Goal: Task Accomplishment & Management: Complete application form

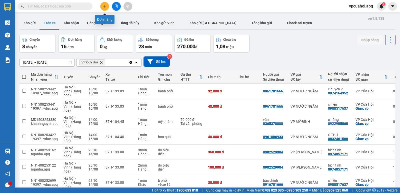
click at [104, 4] on button at bounding box center [104, 6] width 9 height 9
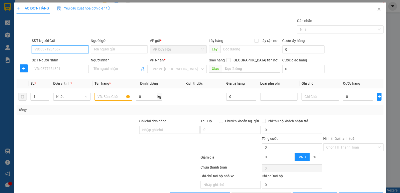
click at [46, 48] on input "SĐT Người Gửi" at bounding box center [60, 50] width 57 height 8
type input "0968352636"
click at [48, 59] on div "0968352636 - c thơm" at bounding box center [60, 60] width 51 height 6
type input "c thơm"
checkbox input "true"
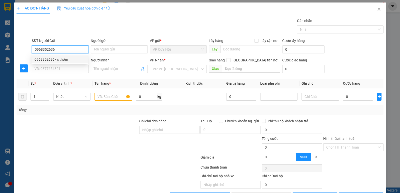
type input "VP Vinh"
type input "0968352636"
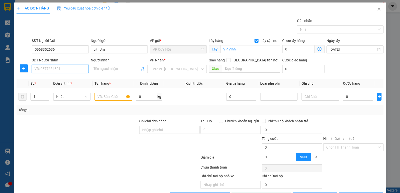
click at [47, 71] on input "SĐT Người Nhận" at bounding box center [60, 69] width 57 height 8
click at [46, 86] on div "0962895372 - c mão" at bounding box center [60, 87] width 51 height 6
type input "0962895372"
type input "c mão"
checkbox input "true"
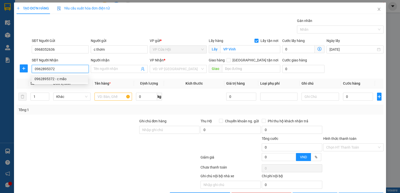
type input "NH"
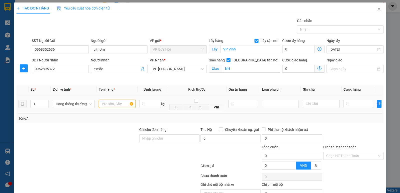
click at [103, 103] on input "text" at bounding box center [117, 104] width 37 height 8
type input "thực phẩm đông"
drag, startPoint x: 182, startPoint y: 83, endPoint x: 258, endPoint y: 78, distance: 76.7
click at [185, 83] on div "Transit Pickup Surcharge Ids Transit Deliver Surcharge Ids Transit Deliver Surc…" at bounding box center [200, 113] width 367 height 191
click at [350, 103] on input "0" at bounding box center [359, 104] width 30 height 8
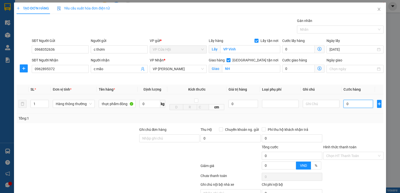
type input "4"
type input "40"
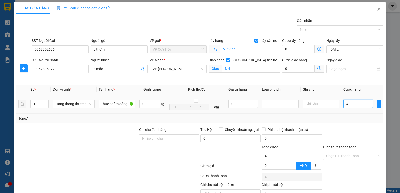
type input "40"
type input "40.000"
click at [357, 116] on div "Tổng: 1" at bounding box center [200, 119] width 363 height 6
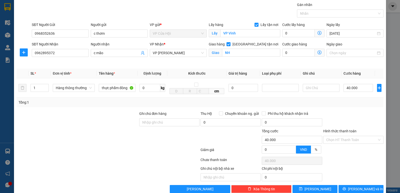
scroll to position [25, 0]
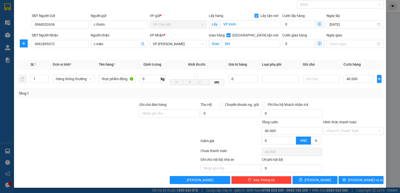
drag, startPoint x: 221, startPoint y: 133, endPoint x: 267, endPoint y: 148, distance: 48.3
click at [222, 133] on div at bounding box center [230, 129] width 61 height 18
click at [355, 181] on span "[PERSON_NAME] và In" at bounding box center [365, 181] width 35 height 6
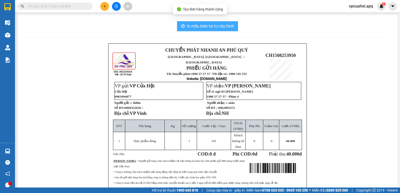
click at [216, 25] on span "In mẫu biên lai tự cấu hình" at bounding box center [210, 26] width 47 height 6
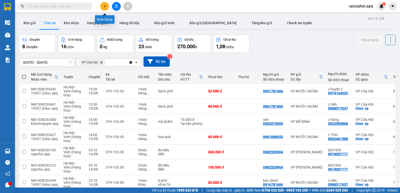
click at [106, 5] on icon "plus" at bounding box center [105, 7] width 4 height 4
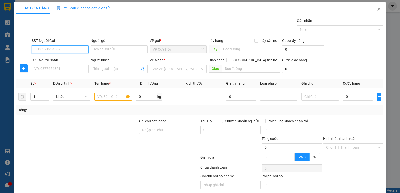
click at [41, 48] on input "SĐT Người Gửi" at bounding box center [60, 50] width 57 height 8
click at [47, 60] on div "0974908134 - [PERSON_NAME]" at bounding box center [60, 60] width 51 height 6
type input "0974908134"
type input "c chung"
type input "0974908134"
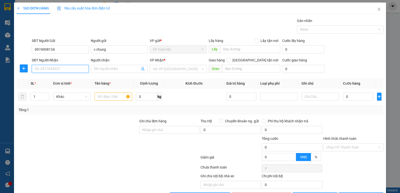
click at [50, 69] on input "SĐT Người Nhận" at bounding box center [60, 69] width 57 height 8
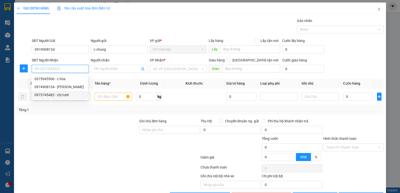
click at [50, 96] on div "0973745482 - chị tươi" at bounding box center [60, 95] width 51 height 6
type input "0973745482"
type input "chị tươi"
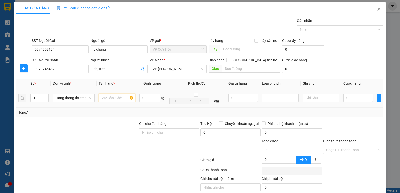
click at [105, 98] on input "text" at bounding box center [117, 98] width 37 height 8
type input "thực phẩm đông"
drag, startPoint x: 124, startPoint y: 18, endPoint x: 165, endPoint y: 33, distance: 43.7
click at [149, 29] on div "Gói vận chuyển * Tiêu chuẩn Gán nhãn Nhãn" at bounding box center [208, 27] width 354 height 18
click at [350, 98] on input "0" at bounding box center [359, 98] width 30 height 8
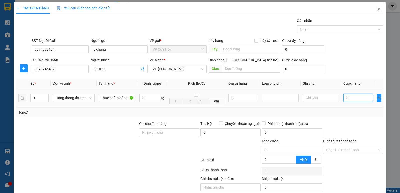
type input "6"
type input "60"
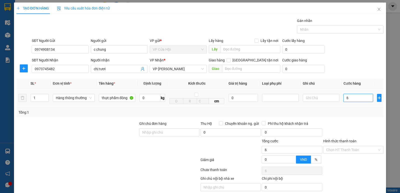
type input "60"
type input "60.000"
click at [345, 114] on div "Tổng: 1" at bounding box center [200, 113] width 363 height 6
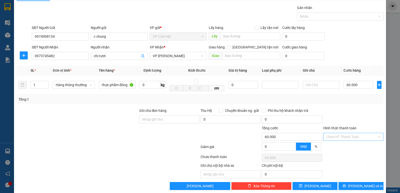
scroll to position [20, 0]
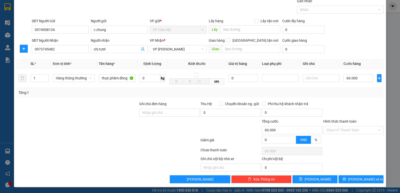
click at [147, 141] on div at bounding box center [108, 141] width 184 height 10
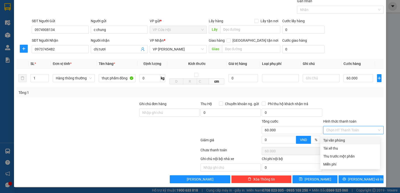
click at [354, 130] on input "Hình thức thanh toán" at bounding box center [351, 131] width 51 height 8
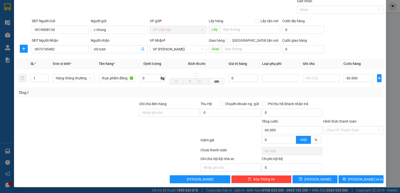
click at [351, 98] on div "Transit Pickup Surcharge Ids Transit Deliver Surcharge Ids Transit Deliver Surc…" at bounding box center [200, 90] width 367 height 185
click at [364, 180] on span "[PERSON_NAME] và In" at bounding box center [365, 180] width 35 height 6
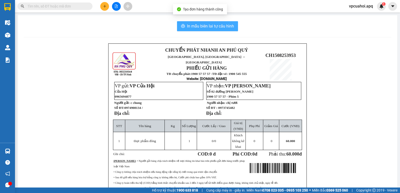
click at [225, 26] on span "In mẫu biên lai tự cấu hình" at bounding box center [210, 26] width 47 height 6
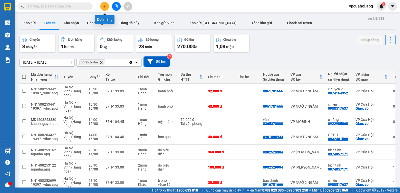
click at [105, 6] on icon "plus" at bounding box center [105, 7] width 4 height 4
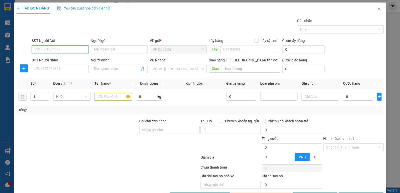
click at [41, 48] on input "SĐT Người Gửi" at bounding box center [60, 50] width 57 height 8
type input "0377345781"
click at [56, 60] on div "0377345781 - em phương" at bounding box center [60, 60] width 51 height 6
type input "em phương"
type input "0377345781"
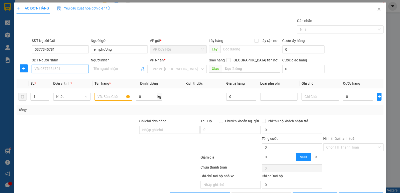
click at [52, 68] on input "SĐT Người Nhận" at bounding box center [60, 69] width 57 height 8
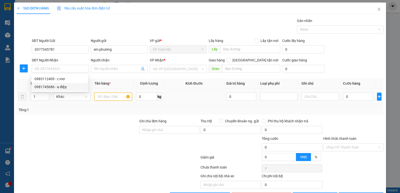
click at [102, 98] on input "text" at bounding box center [114, 97] width 38 height 8
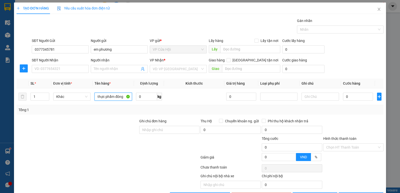
type input "thực phẩm đông"
click at [134, 28] on div "Gói vận chuyển * Tiêu chuẩn Gán nhãn Nhãn" at bounding box center [208, 27] width 354 height 18
click at [351, 97] on input "0" at bounding box center [358, 97] width 30 height 8
type input "4"
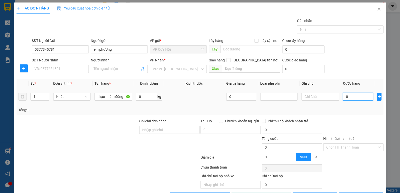
type input "4"
type input "40"
type input "40.000"
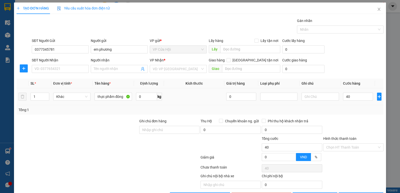
type input "40.000"
click at [337, 107] on div "Tổng: 1" at bounding box center [200, 110] width 363 height 6
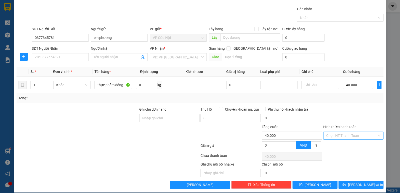
scroll to position [17, 0]
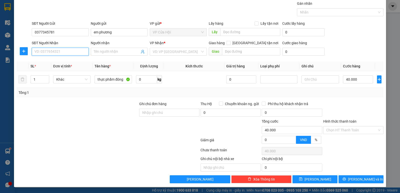
click at [63, 51] on input "SĐT Người Nhận" at bounding box center [60, 52] width 57 height 8
click at [52, 61] on div "0983112409 - c mơ" at bounding box center [60, 62] width 51 height 6
type input "0983112409"
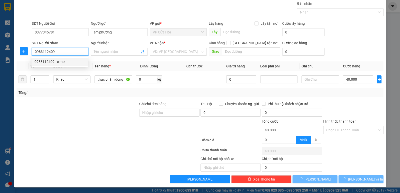
type input "c mơ"
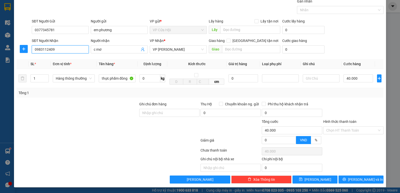
scroll to position [20, 0]
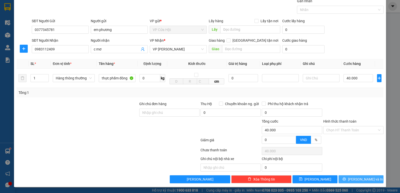
click at [360, 180] on span "[PERSON_NAME] và In" at bounding box center [365, 180] width 35 height 6
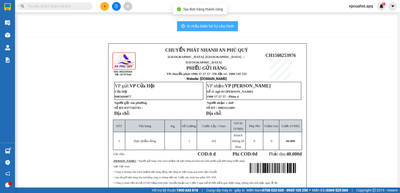
click at [216, 30] on button "In mẫu biên lai tự cấu hình" at bounding box center [207, 26] width 61 height 10
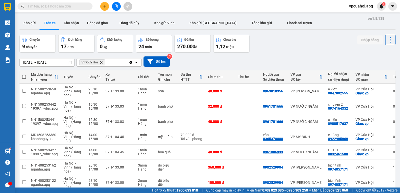
scroll to position [30, 0]
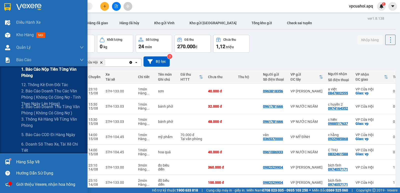
click at [5, 69] on div "1. Báo cáo nộp tiền từng văn phòng" at bounding box center [44, 72] width 88 height 13
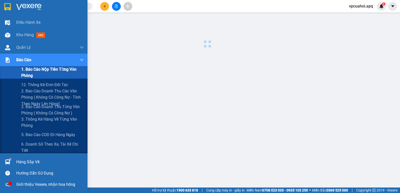
click at [5, 69] on div "1. Báo cáo nộp tiền từng văn phòng" at bounding box center [44, 72] width 88 height 13
